Goal: Task Accomplishment & Management: Complete application form

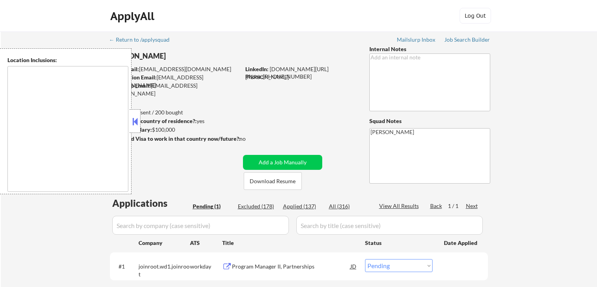
select select ""pending""
type textarea "remote"
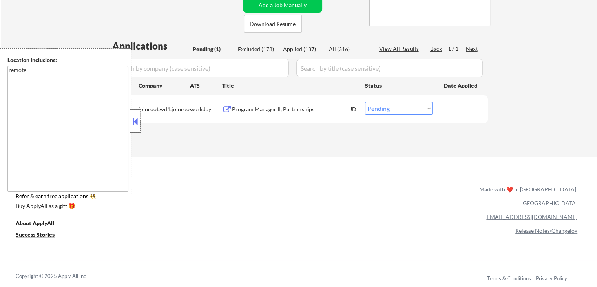
click at [138, 126] on button at bounding box center [135, 121] width 9 height 12
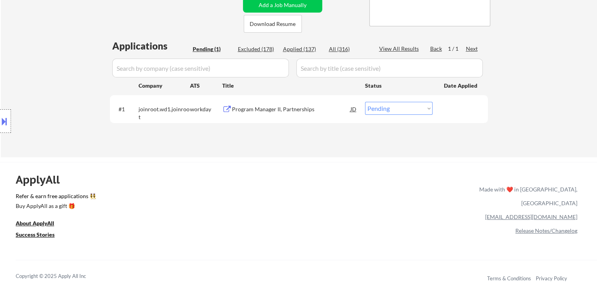
click at [286, 109] on div "Program Manager II, Partnerships" at bounding box center [291, 109] width 119 height 8
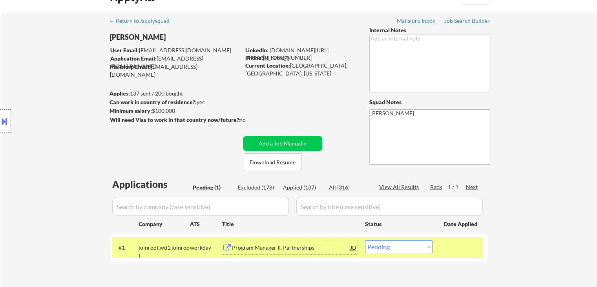
scroll to position [0, 0]
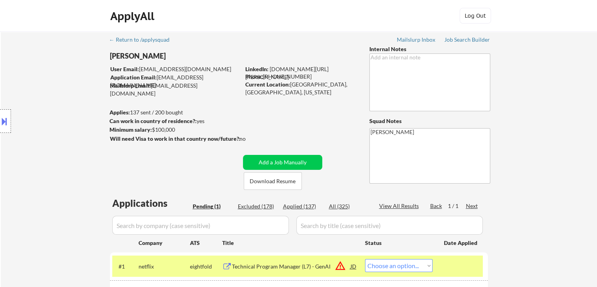
select select ""pending""
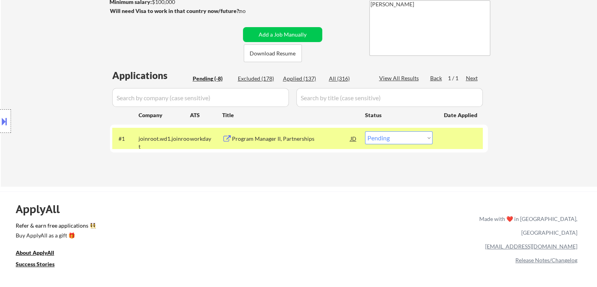
scroll to position [157, 0]
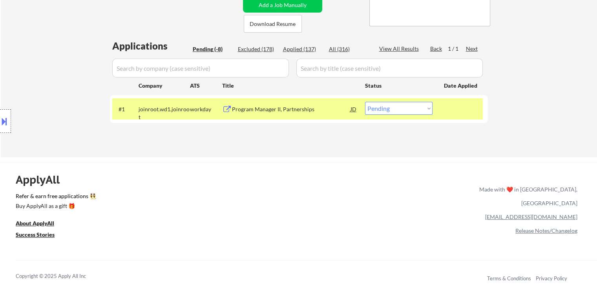
click at [82, 76] on div "Location Inclusions: remote" at bounding box center [70, 121] width 141 height 146
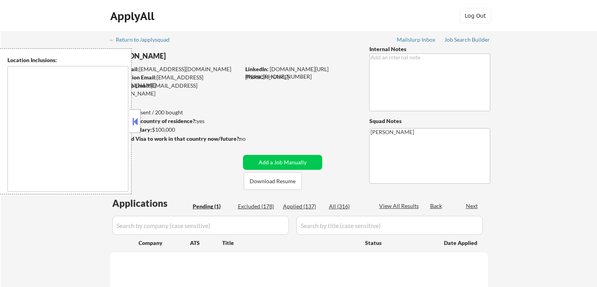
scroll to position [188, 0]
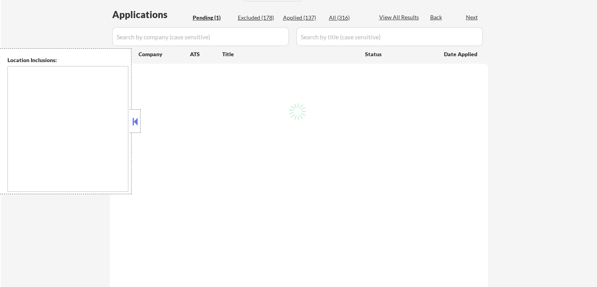
select select ""pending""
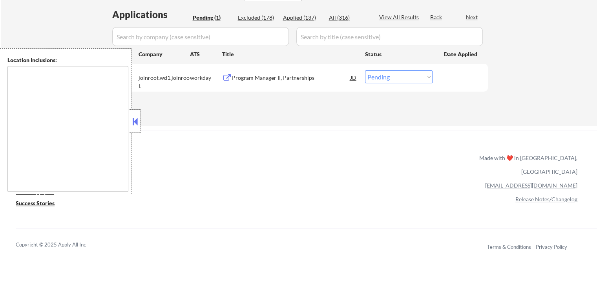
type textarea "remote"
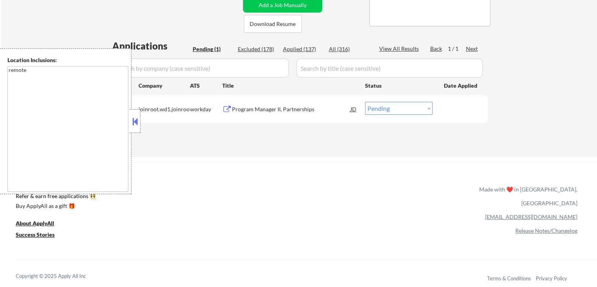
click at [86, 101] on textarea "remote" at bounding box center [67, 129] width 121 height 126
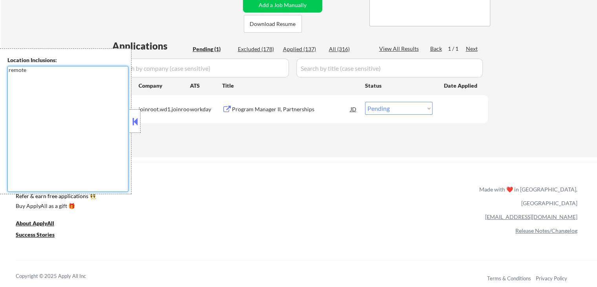
click at [135, 121] on button at bounding box center [135, 121] width 9 height 12
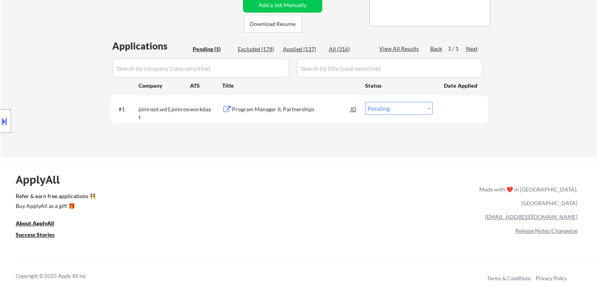
click at [71, 74] on div "Location Inclusions: remote" at bounding box center [70, 121] width 141 height 146
click at [68, 79] on div "Location Inclusions: remote" at bounding box center [70, 121] width 141 height 146
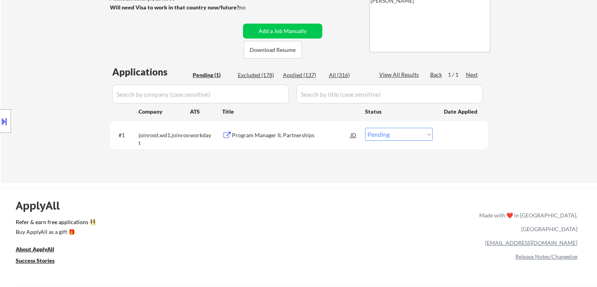
scroll to position [118, 0]
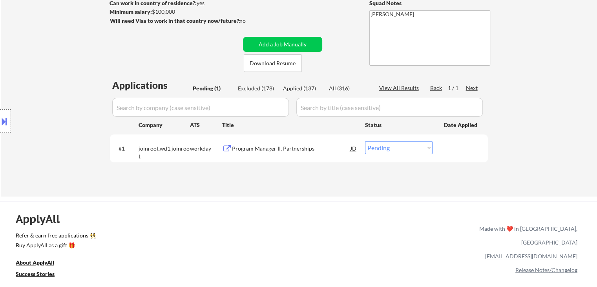
click at [68, 79] on div "Location Inclusions: remote" at bounding box center [70, 121] width 141 height 146
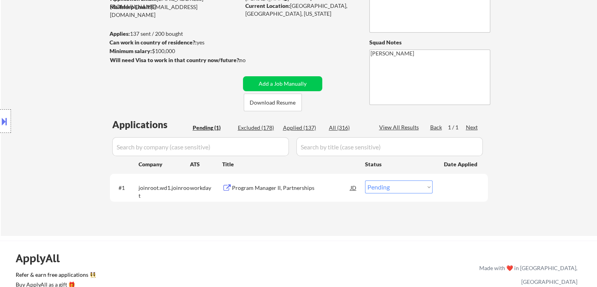
click at [66, 75] on div "Location Inclusions: remote" at bounding box center [70, 121] width 141 height 146
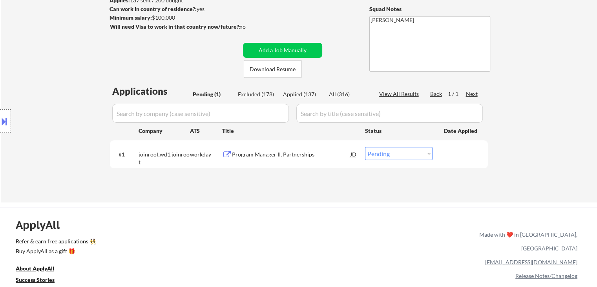
scroll to position [78, 0]
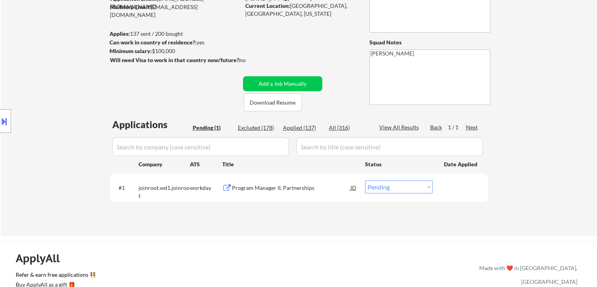
click at [72, 113] on div "Location Inclusions: remote" at bounding box center [70, 121] width 141 height 146
